Goal: Information Seeking & Learning: Learn about a topic

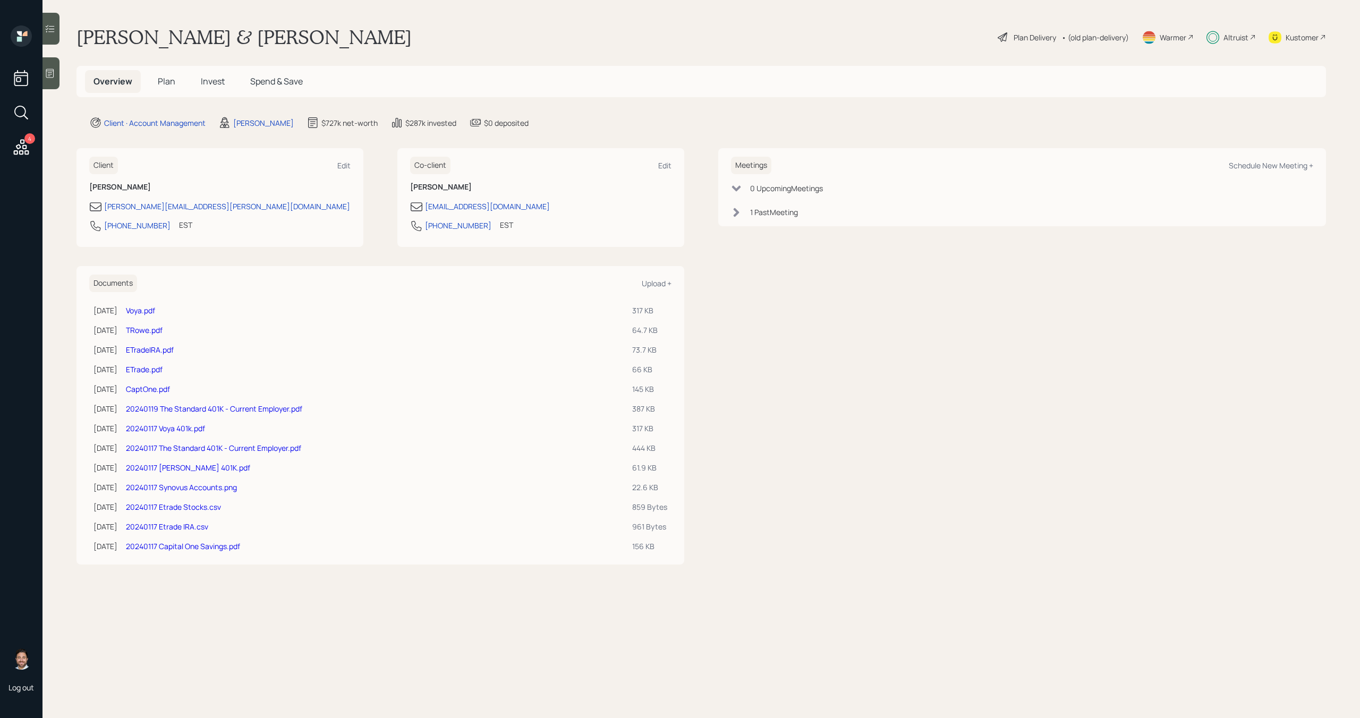
click at [1233, 34] on div "Altruist" at bounding box center [1236, 37] width 25 height 11
click at [165, 86] on span "Plan" at bounding box center [167, 81] width 18 height 12
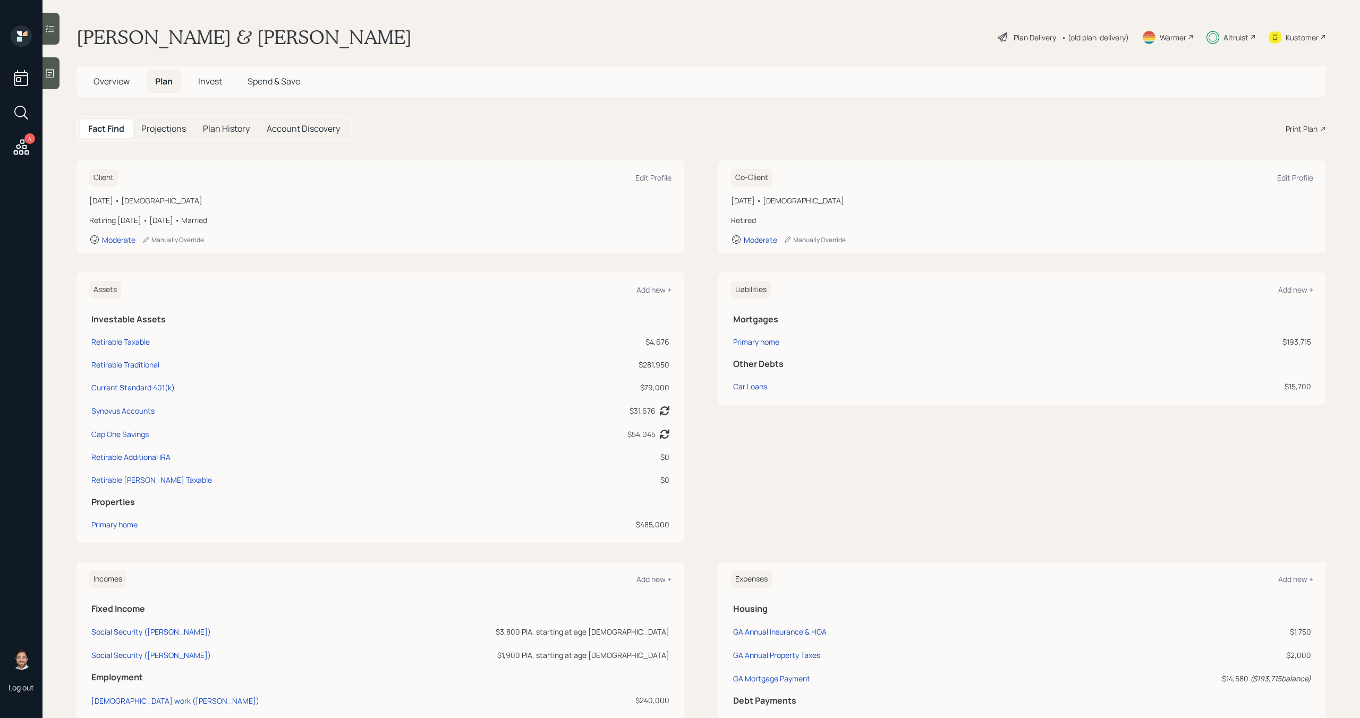
click at [126, 87] on span "Overview" at bounding box center [112, 81] width 36 height 12
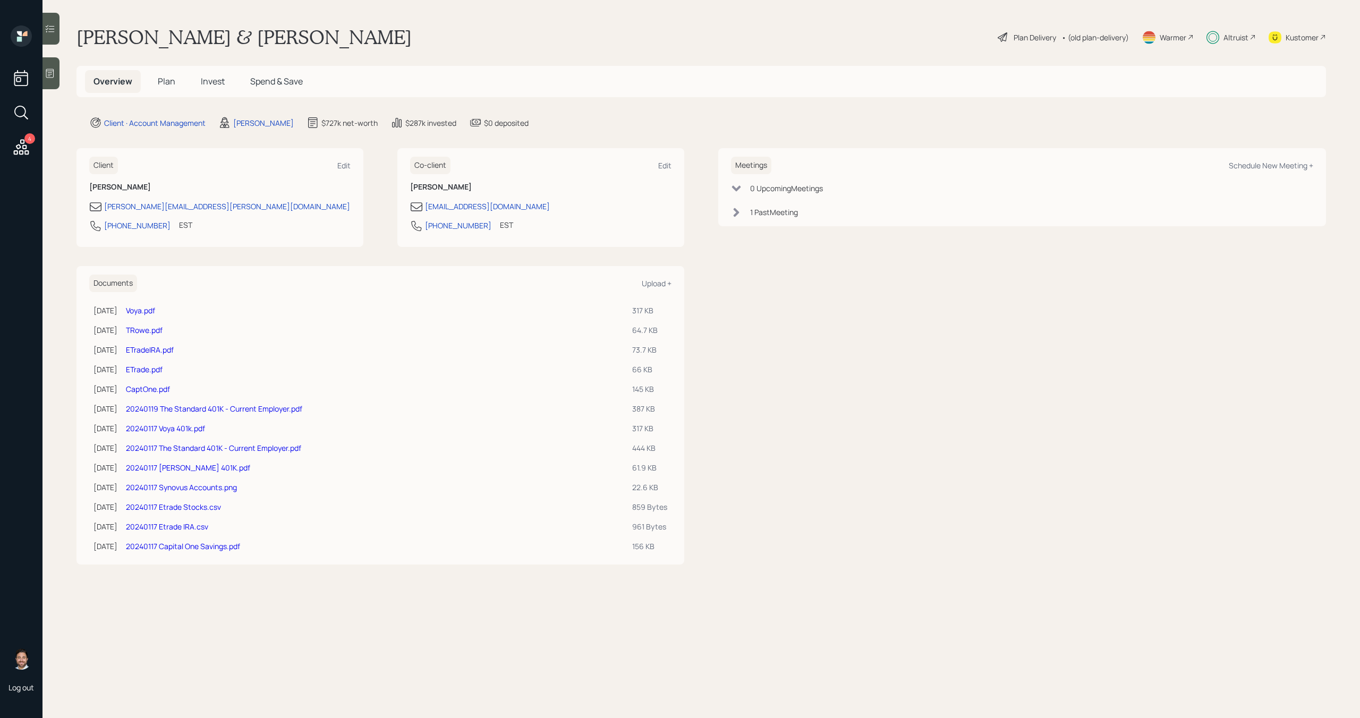
click at [159, 81] on span "Plan" at bounding box center [167, 81] width 18 height 12
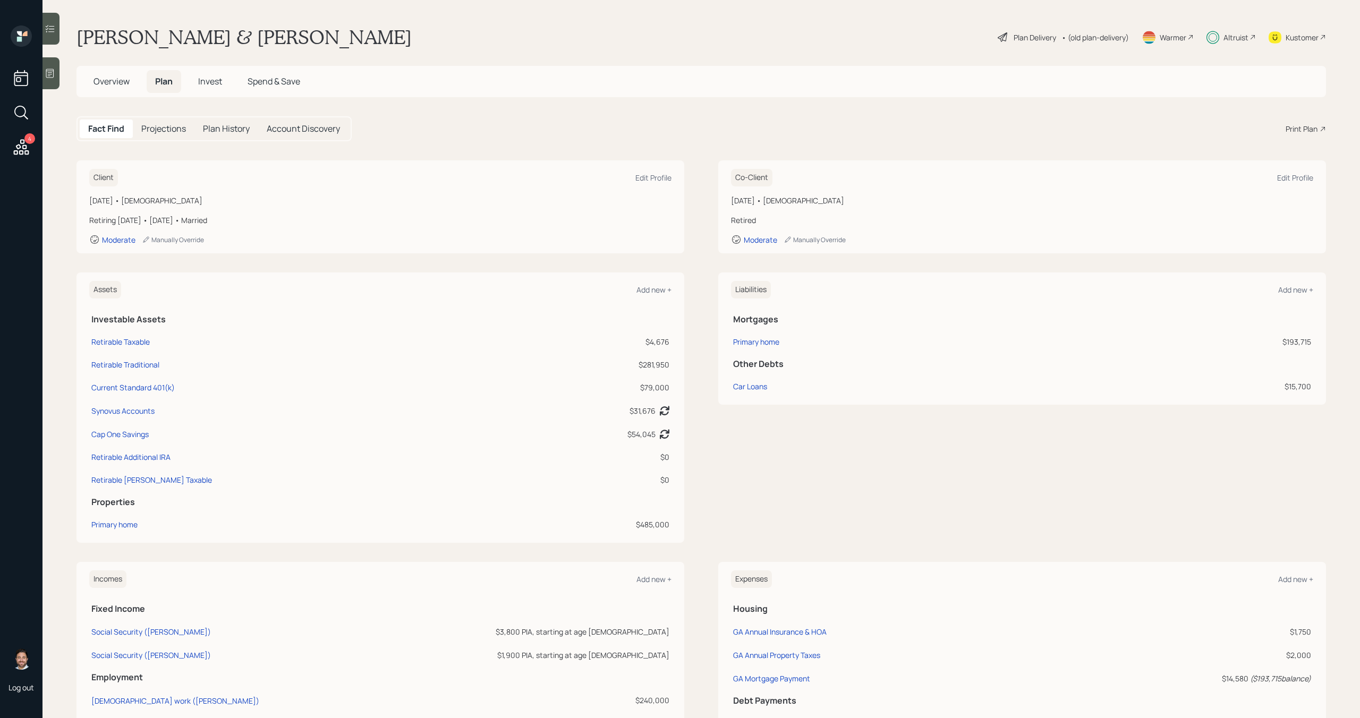
click at [207, 81] on span "Invest" at bounding box center [210, 81] width 24 height 12
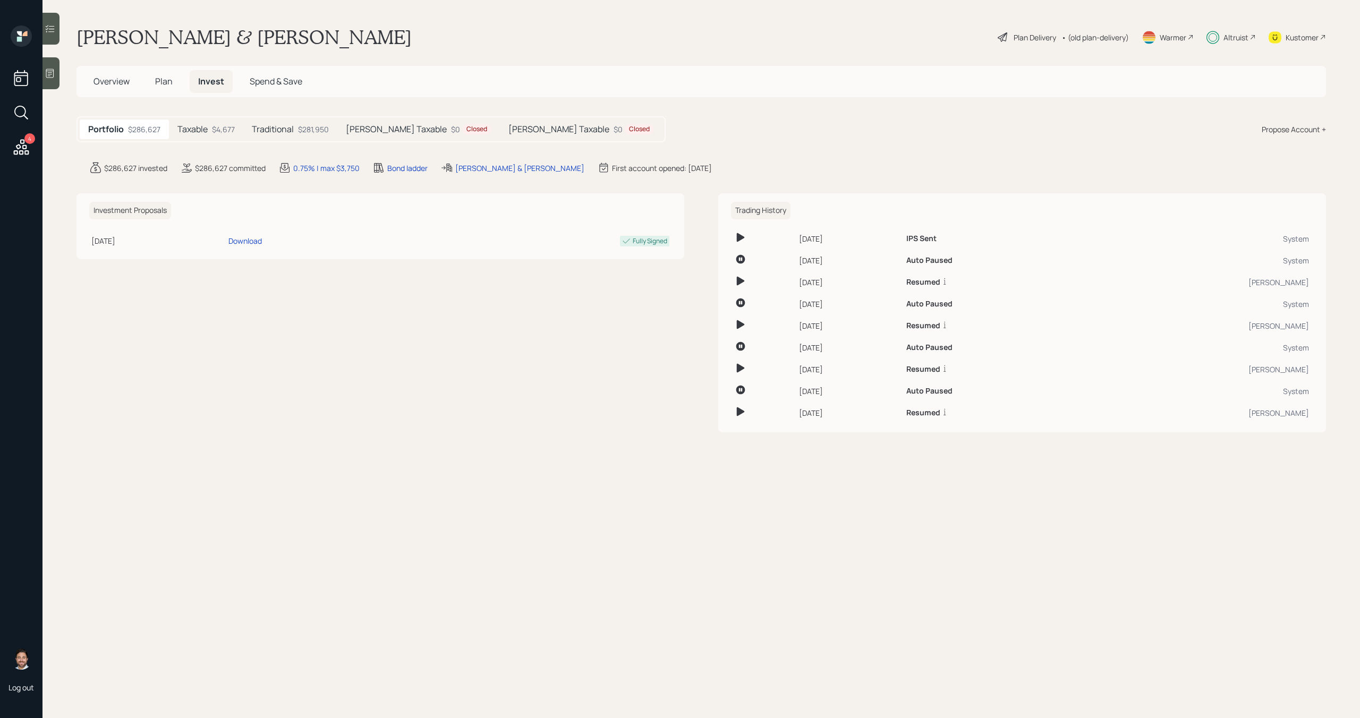
click at [230, 129] on div "$4,677" at bounding box center [223, 129] width 23 height 11
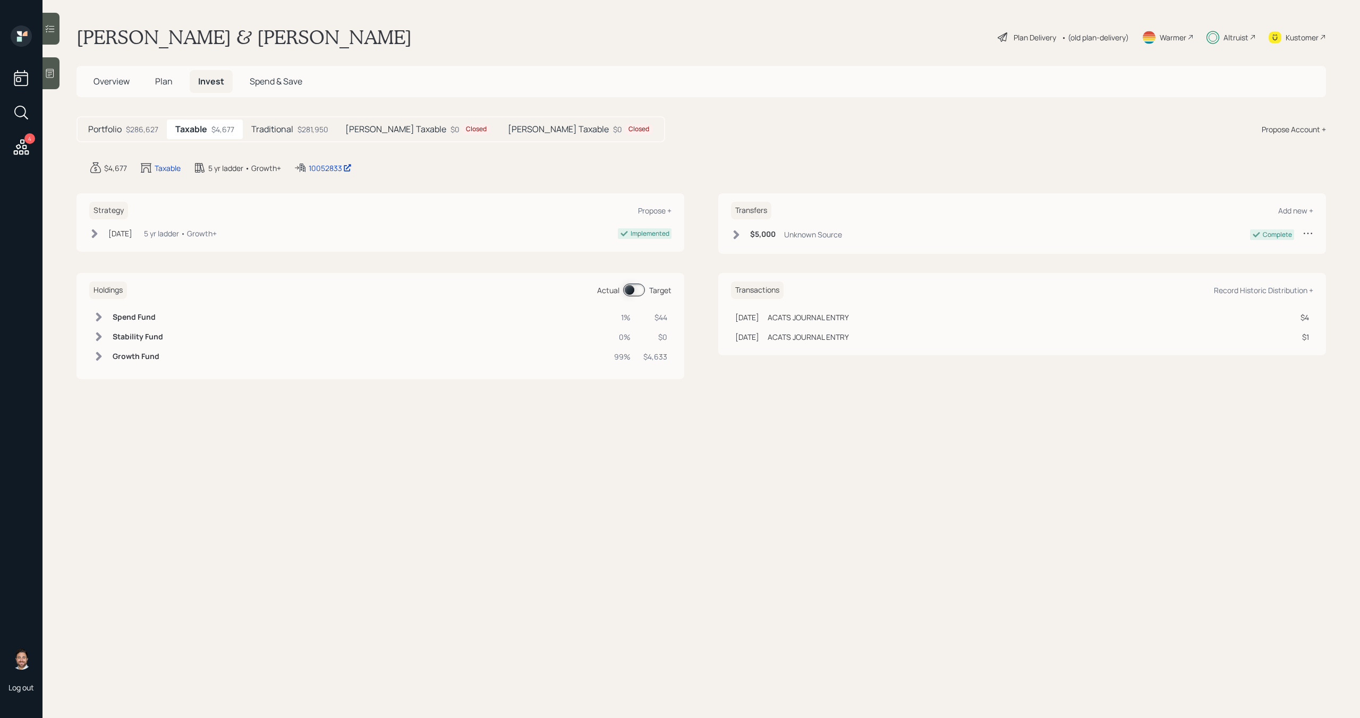
click at [278, 131] on h5 "Traditional" at bounding box center [272, 129] width 42 height 10
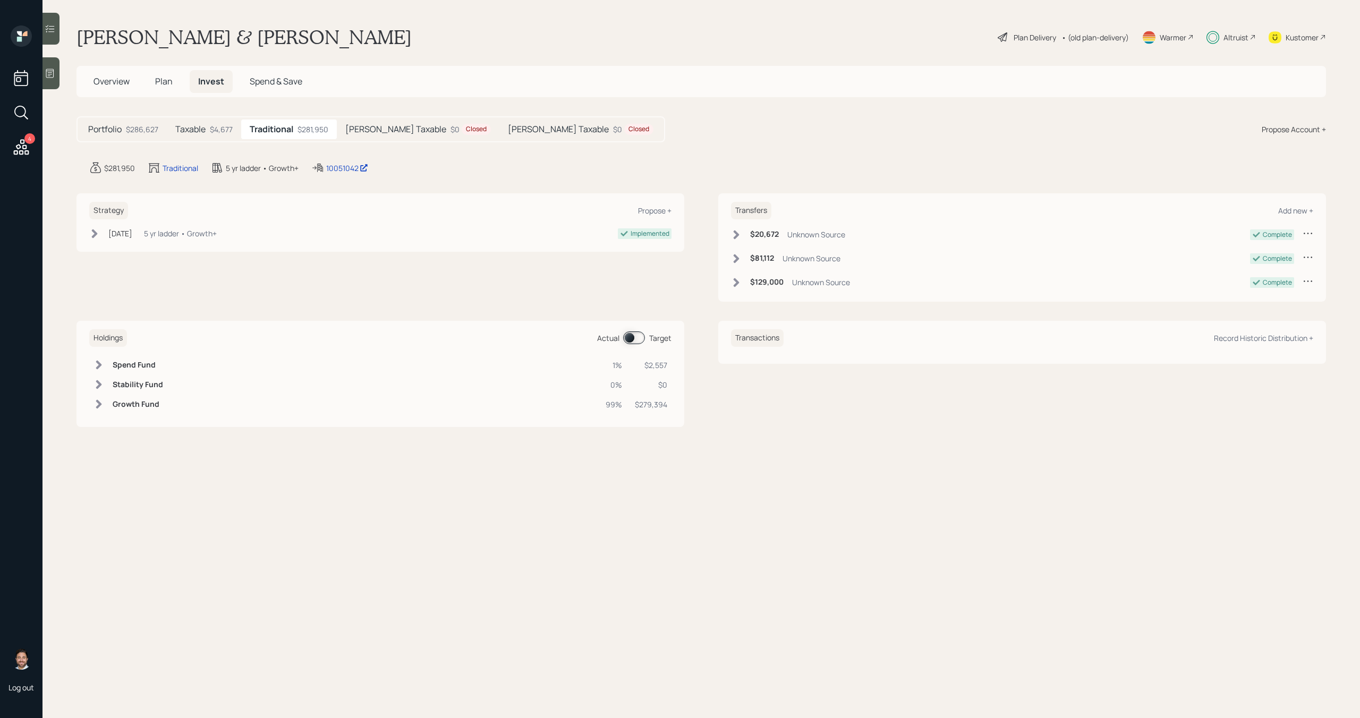
click at [205, 129] on h5 "Taxable" at bounding box center [190, 129] width 30 height 10
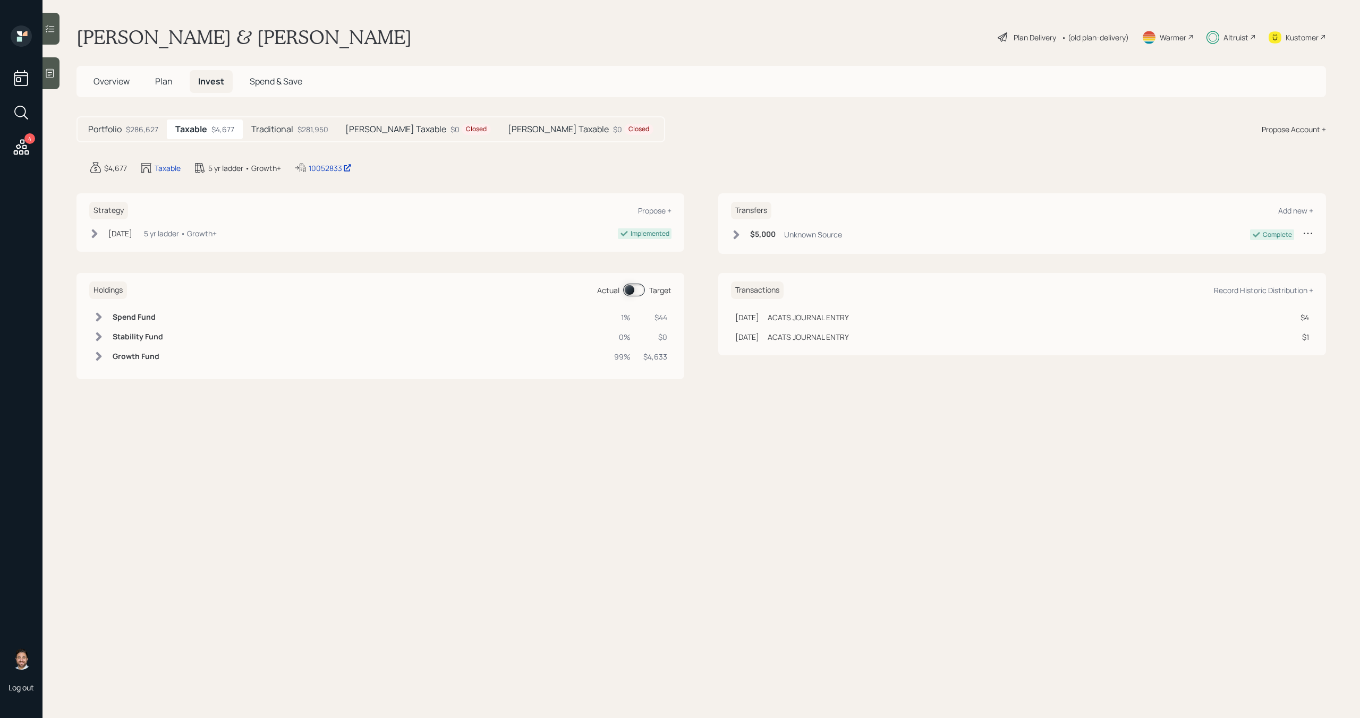
click at [121, 87] on span "Overview" at bounding box center [112, 81] width 36 height 12
